Goal: Information Seeking & Learning: Learn about a topic

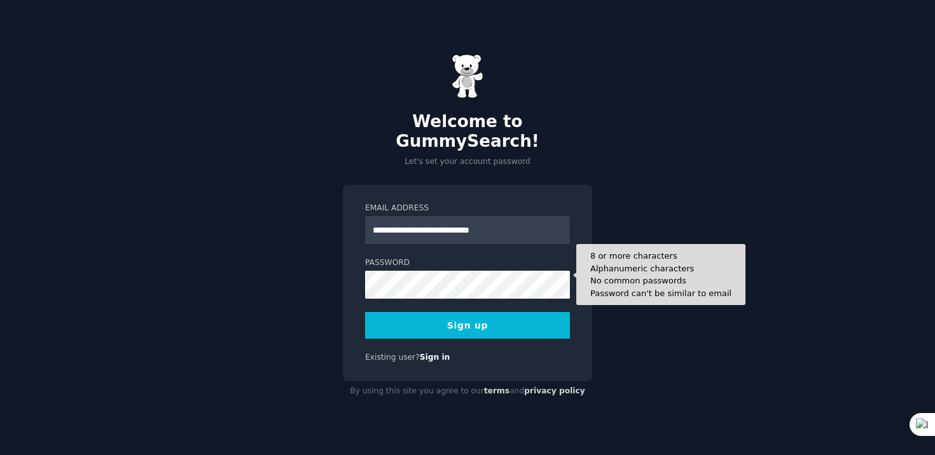
type input "**********"
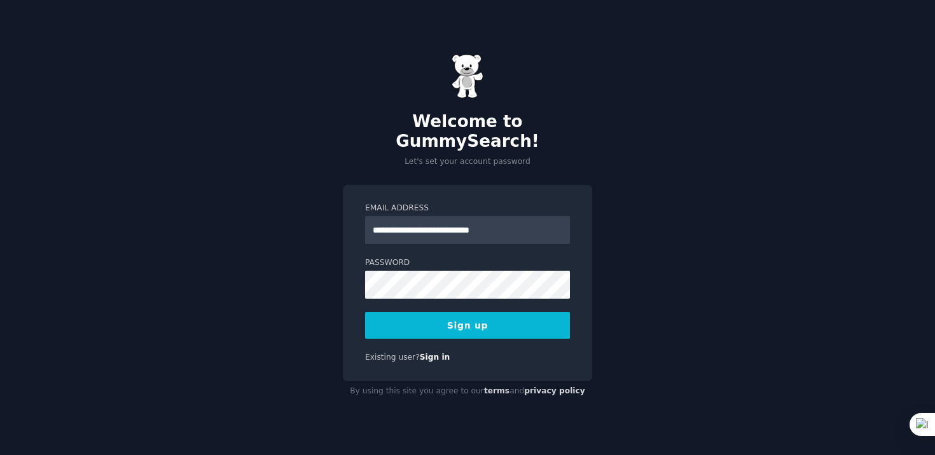
click at [539, 316] on button "Sign up" at bounding box center [467, 325] width 205 height 27
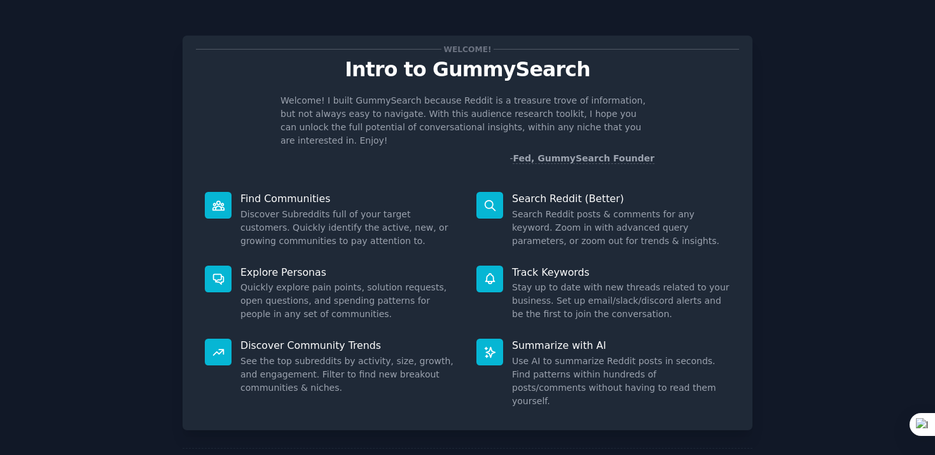
scroll to position [42, 0]
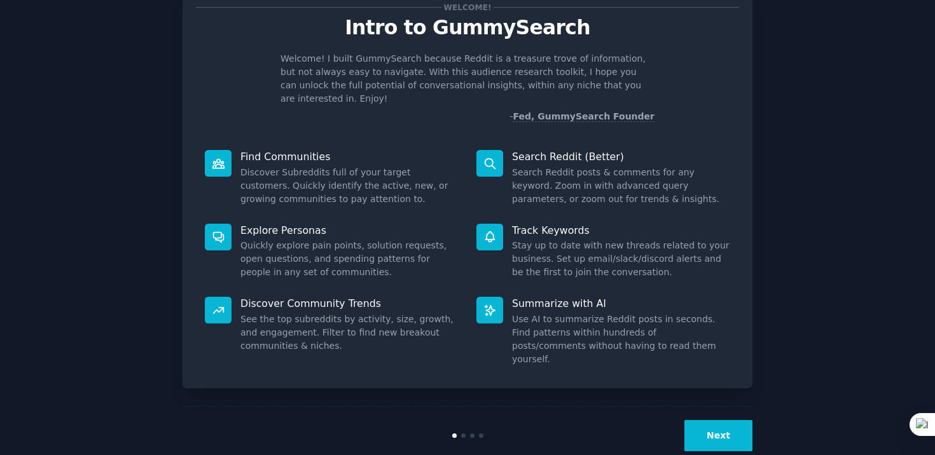
click at [463, 434] on div at bounding box center [468, 436] width 190 height 4
click at [694, 421] on button "Next" at bounding box center [719, 436] width 68 height 31
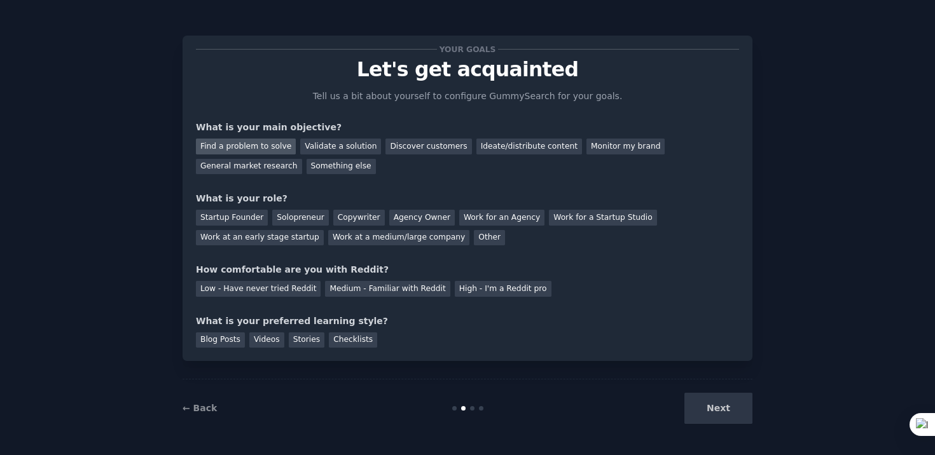
click at [274, 145] on div "Find a problem to solve" at bounding box center [246, 147] width 100 height 16
click at [274, 170] on div "General market research" at bounding box center [249, 167] width 106 height 16
click at [278, 144] on div "Find a problem to solve" at bounding box center [246, 147] width 100 height 16
click at [286, 163] on div "General market research" at bounding box center [249, 167] width 106 height 16
click at [271, 149] on div "Find a problem to solve" at bounding box center [246, 147] width 100 height 16
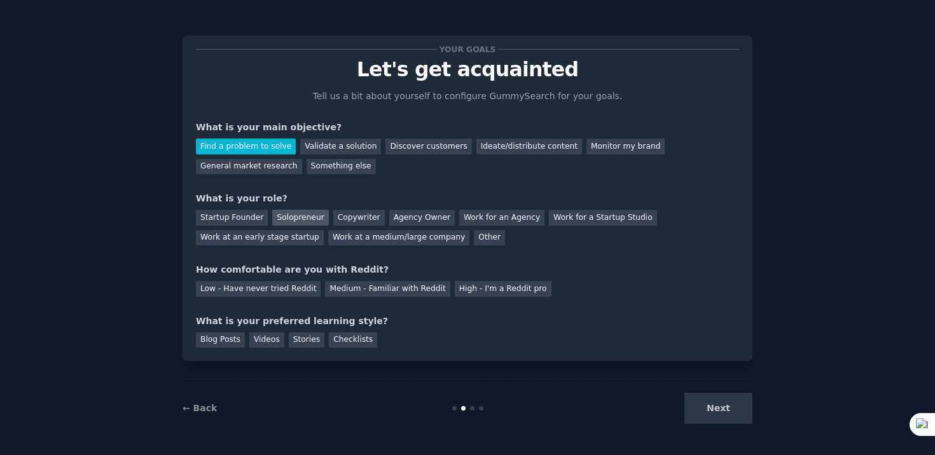
click at [311, 220] on div "Solopreneur" at bounding box center [300, 218] width 56 height 16
click at [417, 292] on div "Medium - Familiar with Reddit" at bounding box center [387, 289] width 125 height 16
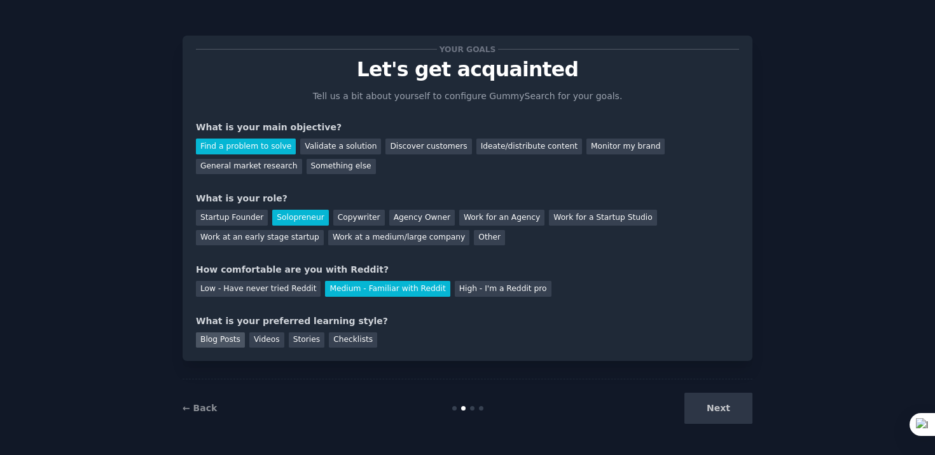
click at [226, 345] on div "Blog Posts" at bounding box center [220, 341] width 49 height 16
click at [329, 340] on div "Checklists" at bounding box center [353, 341] width 48 height 16
click at [706, 414] on button "Next" at bounding box center [719, 408] width 68 height 31
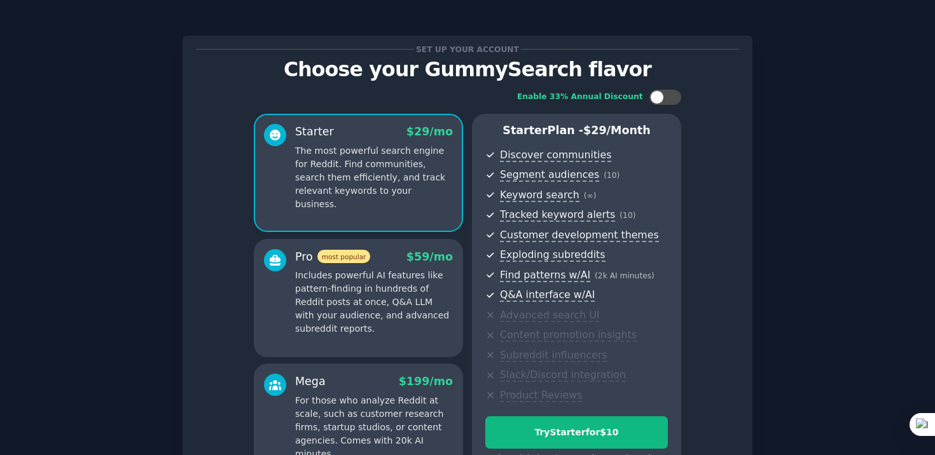
scroll to position [148, 0]
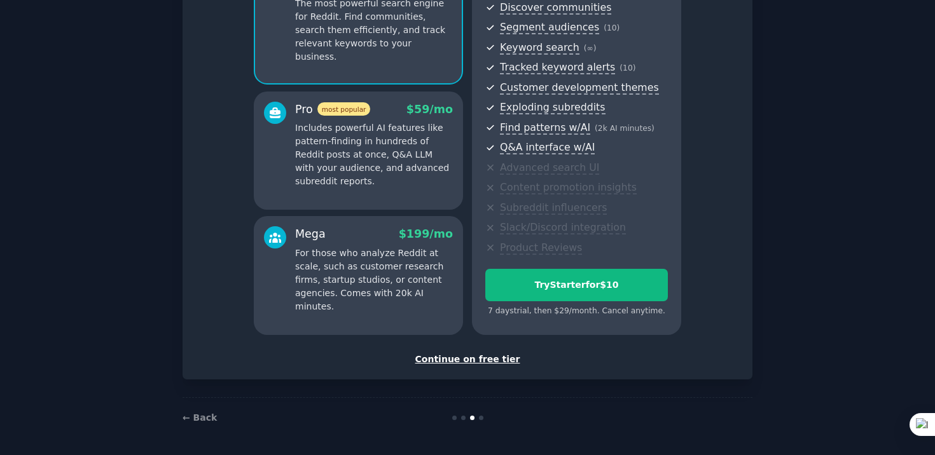
click at [469, 362] on div "Continue on free tier" at bounding box center [467, 359] width 543 height 13
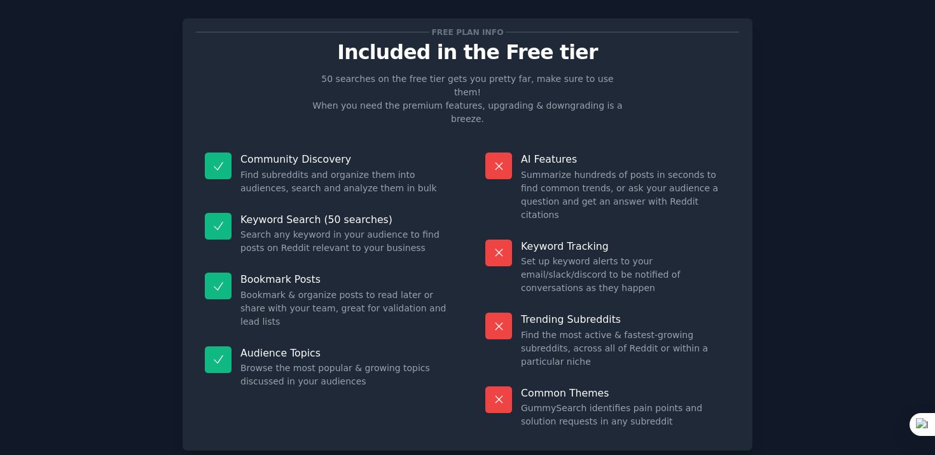
scroll to position [13, 0]
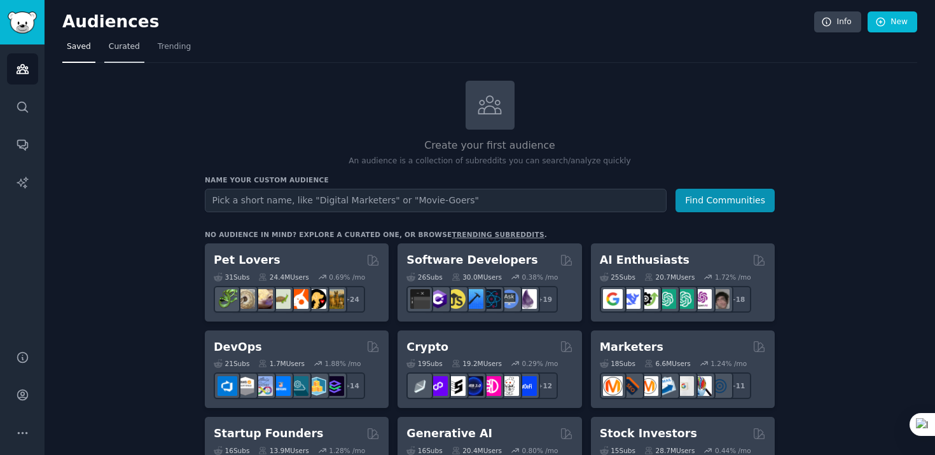
click at [120, 47] on span "Curated" at bounding box center [124, 46] width 31 height 11
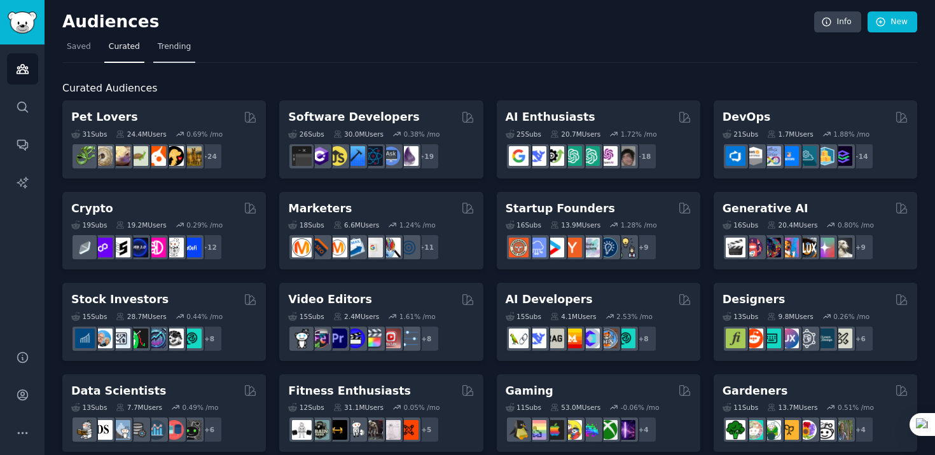
click at [167, 48] on span "Trending" at bounding box center [174, 46] width 33 height 11
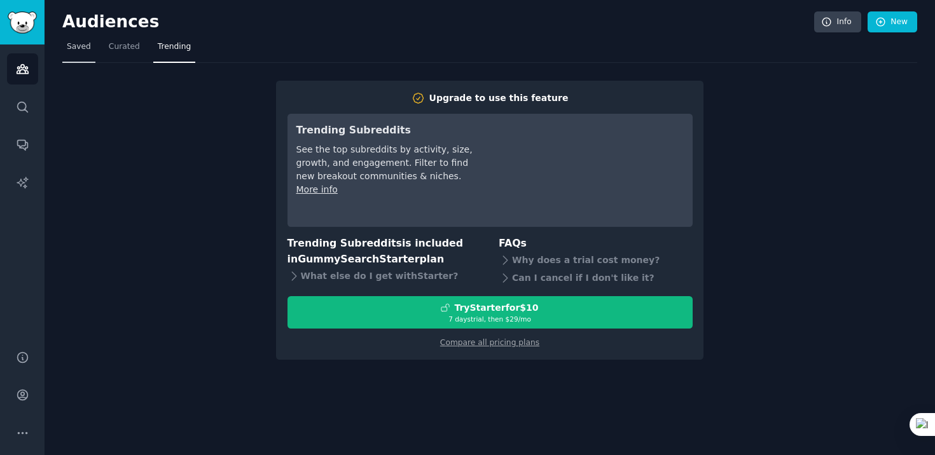
click at [79, 60] on link "Saved" at bounding box center [78, 50] width 33 height 26
